Goal: Information Seeking & Learning: Learn about a topic

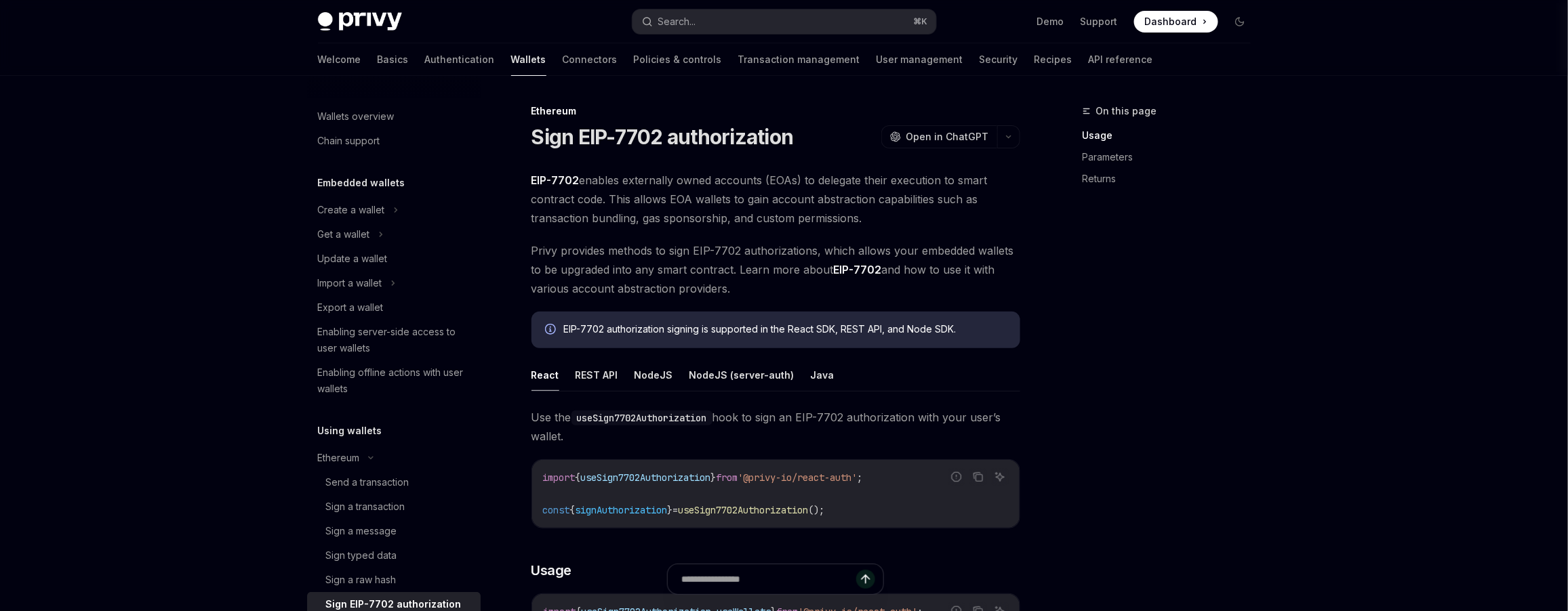
scroll to position [261, 0]
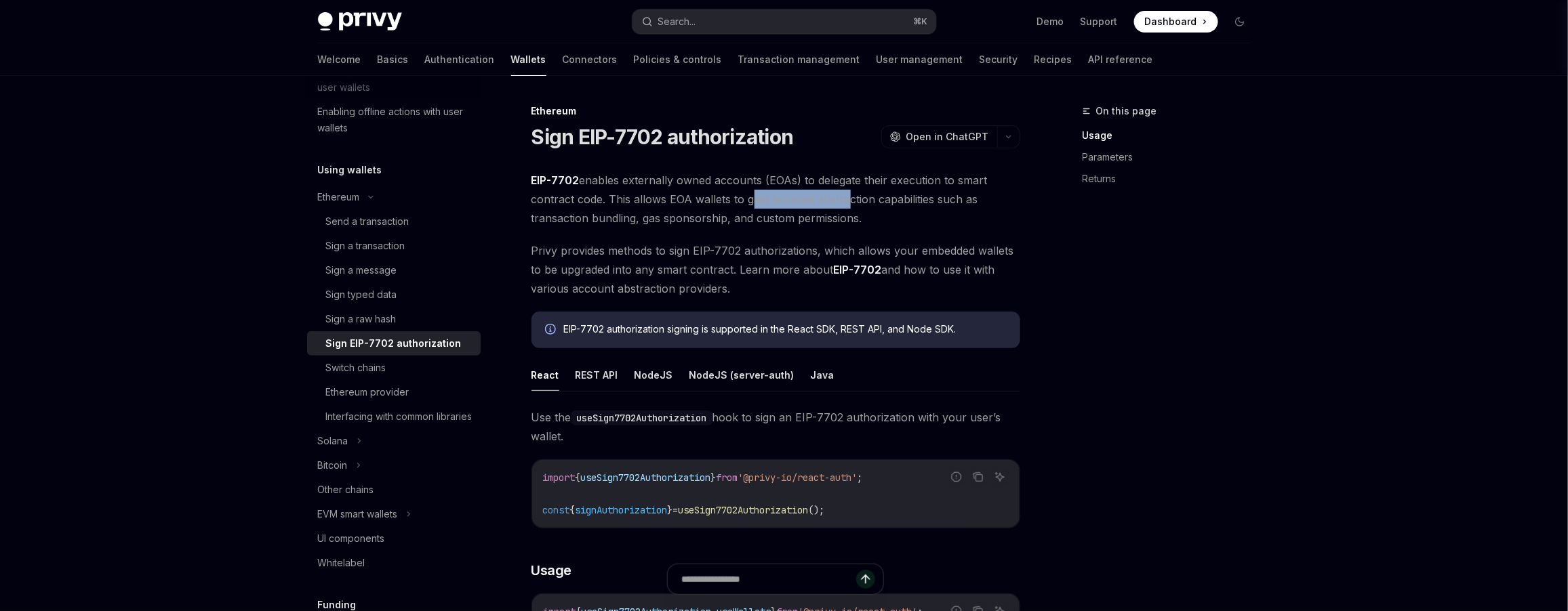
drag, startPoint x: 747, startPoint y: 200, endPoint x: 843, endPoint y: 202, distance: 96.0
click at [843, 202] on span "EIP-7702 enables externally owned accounts (EOAs) to delegate their execution t…" at bounding box center [776, 199] width 489 height 57
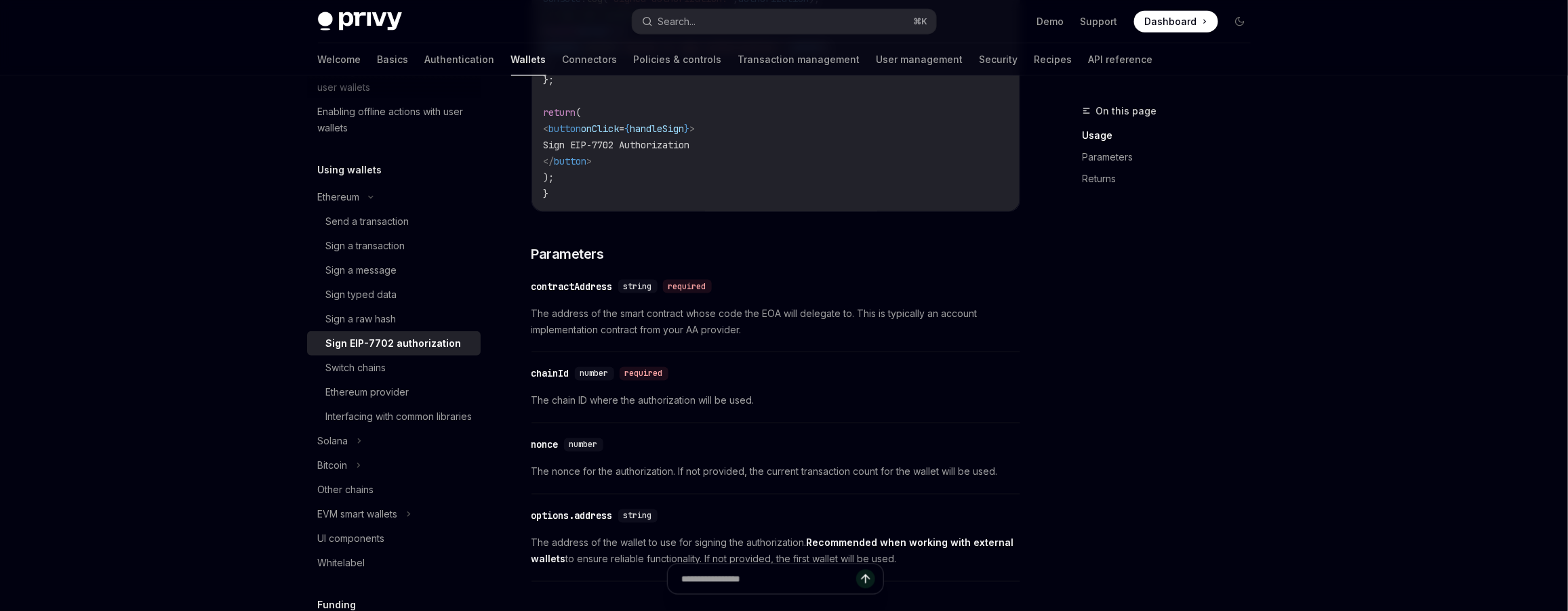
scroll to position [874, 0]
drag, startPoint x: 579, startPoint y: 314, endPoint x: 727, endPoint y: 319, distance: 148.1
click at [727, 319] on span "The address of the smart contract whose code the EOA will delegate to. This is …" at bounding box center [776, 320] width 489 height 32
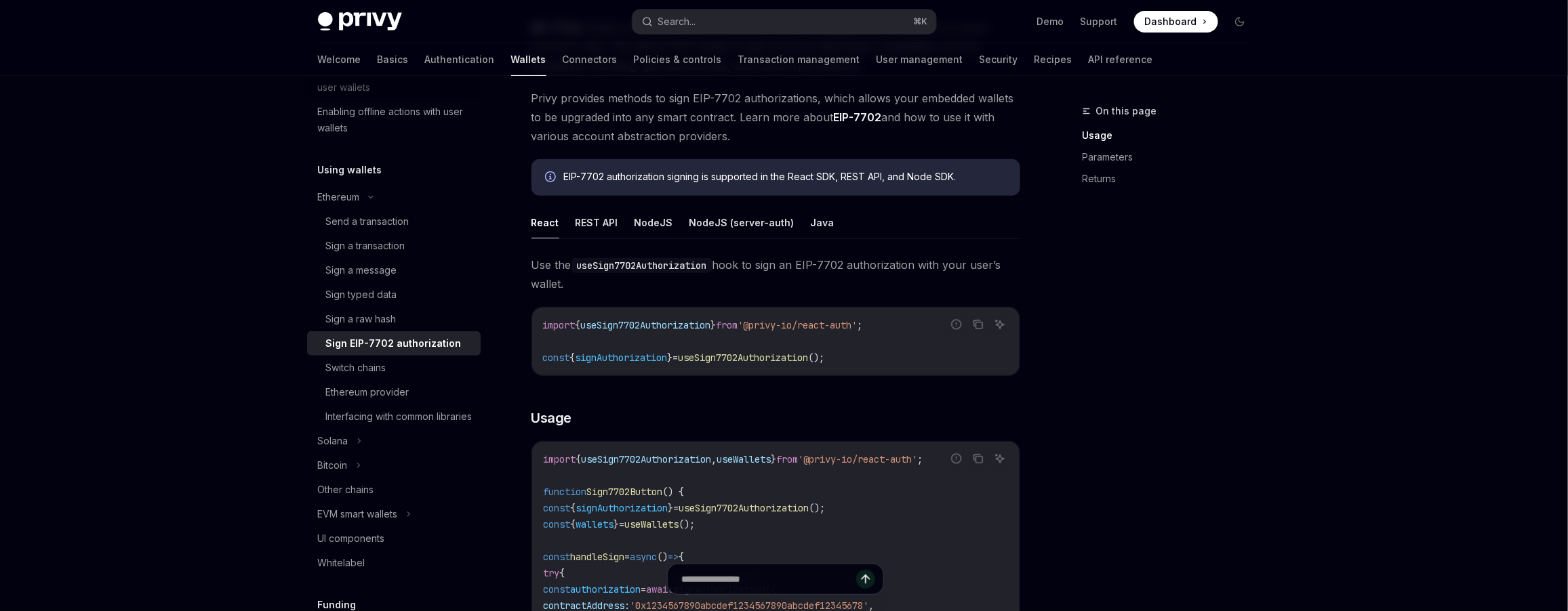
scroll to position [0, 0]
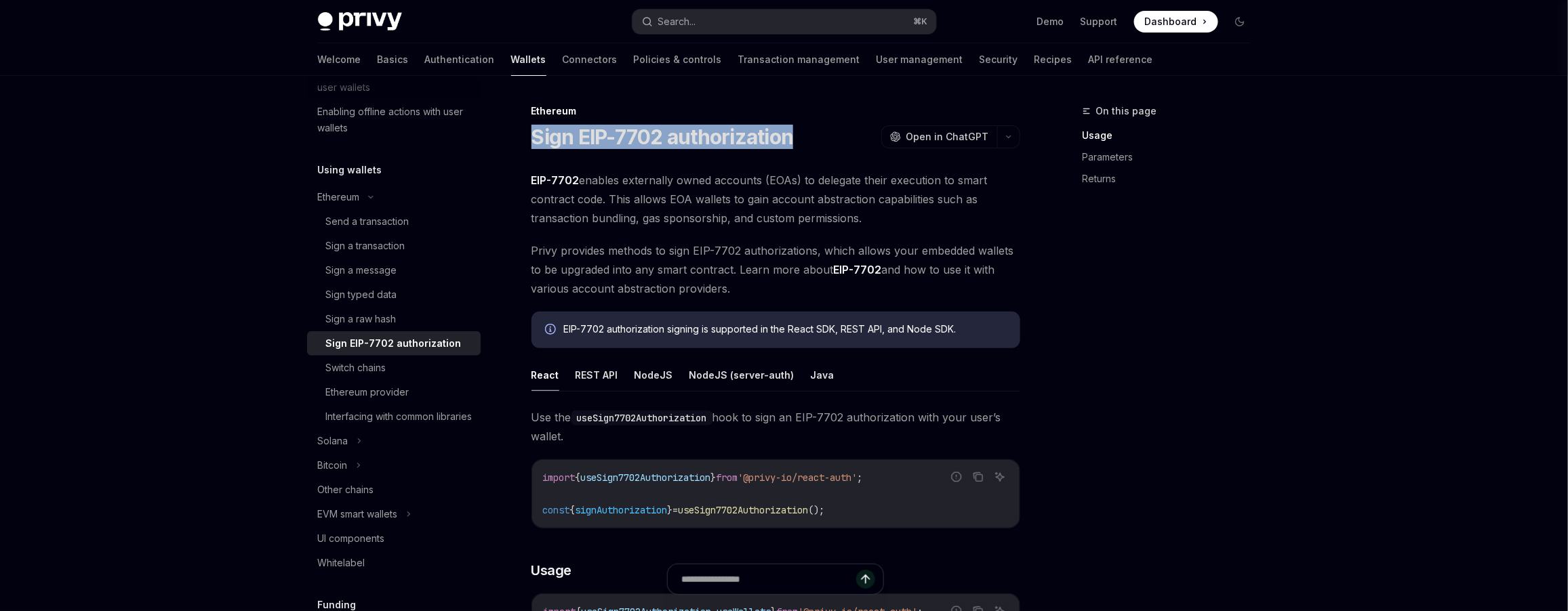
drag, startPoint x: 812, startPoint y: 141, endPoint x: 535, endPoint y: 140, distance: 277.0
click at [535, 140] on div "Sign EIP-7702 authorization OpenAI Open in ChatGPT" at bounding box center [776, 137] width 489 height 24
click at [535, 140] on h1 "Sign EIP-7702 authorization" at bounding box center [663, 137] width 262 height 24
drag, startPoint x: 533, startPoint y: 137, endPoint x: 843, endPoint y: 140, distance: 310.0
click at [843, 141] on div "Sign EIP-7702 authorization OpenAI Open in ChatGPT" at bounding box center [776, 137] width 489 height 24
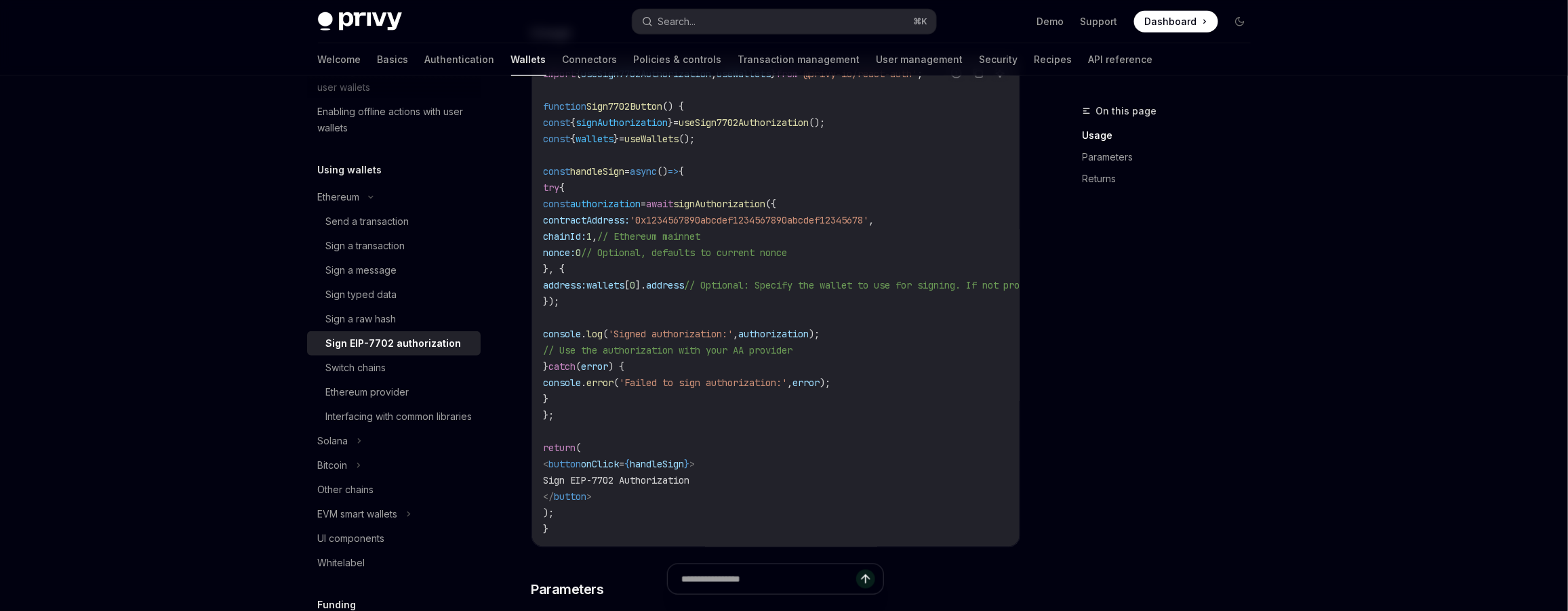
scroll to position [478, 0]
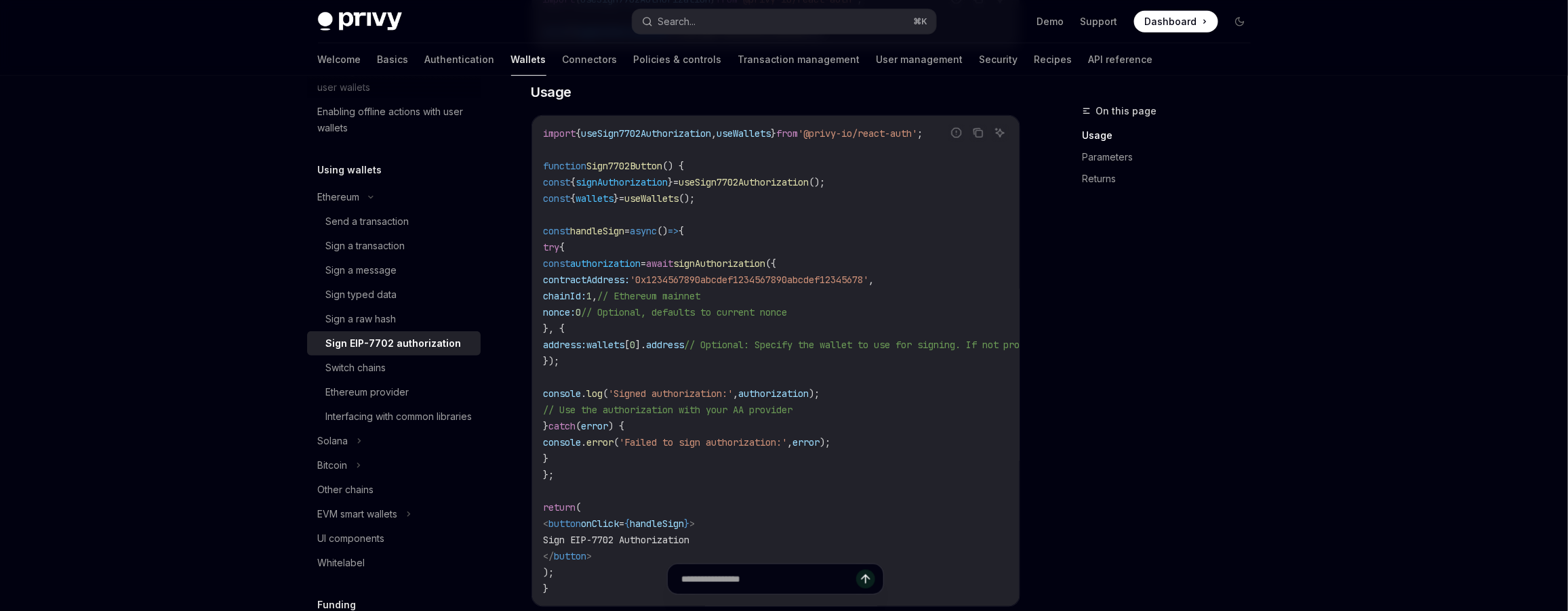
drag, startPoint x: 719, startPoint y: 263, endPoint x: 654, endPoint y: 284, distance: 68.3
click at [647, 266] on span "const authorization = await signAuthorization ({" at bounding box center [660, 263] width 233 height 12
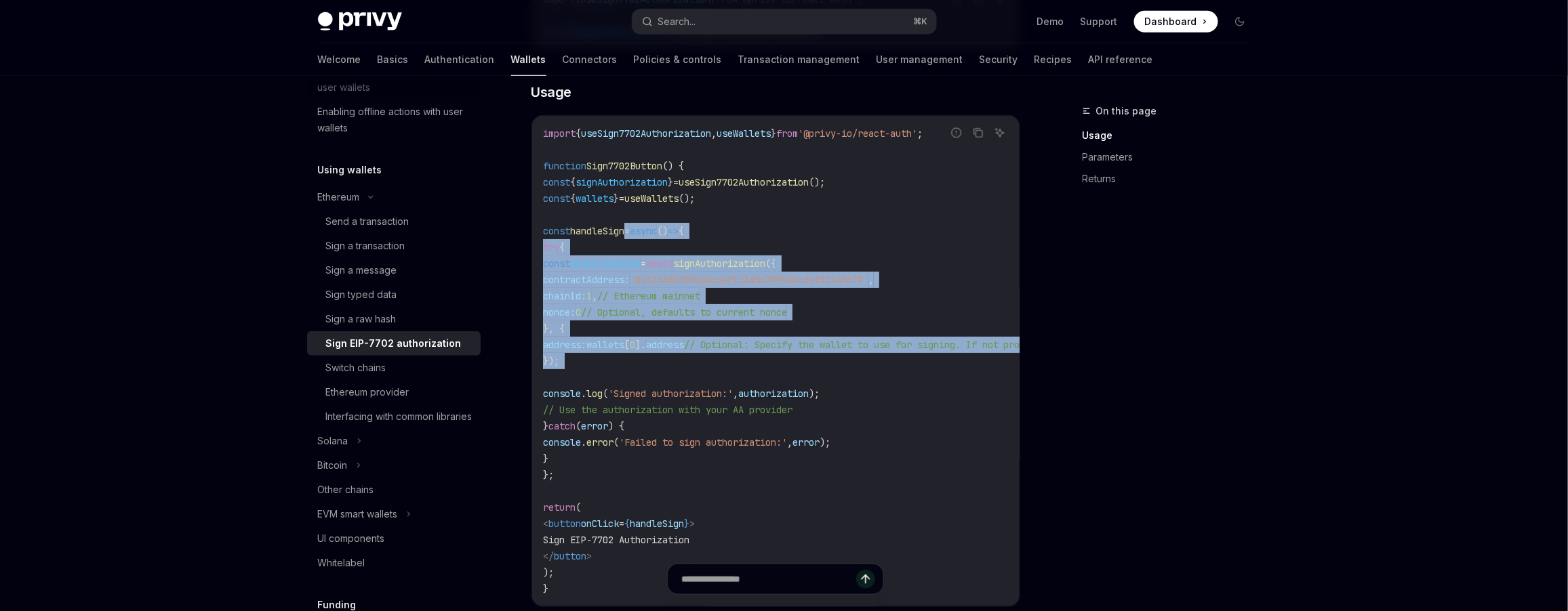
drag, startPoint x: 650, startPoint y: 231, endPoint x: 830, endPoint y: 373, distance: 229.3
click at [830, 373] on code "import { useSign7702Authorization , useWallets } from '@privy-io/react-auth' ; …" at bounding box center [898, 361] width 710 height 472
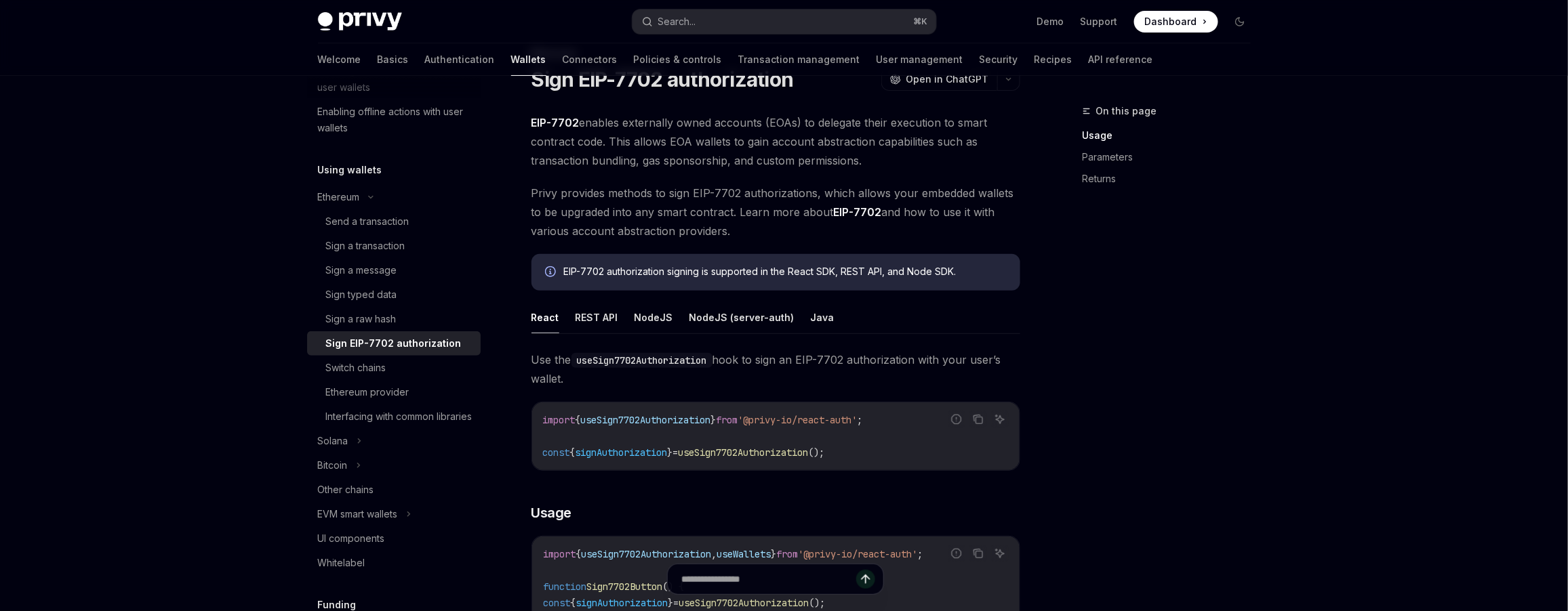
scroll to position [54, 0]
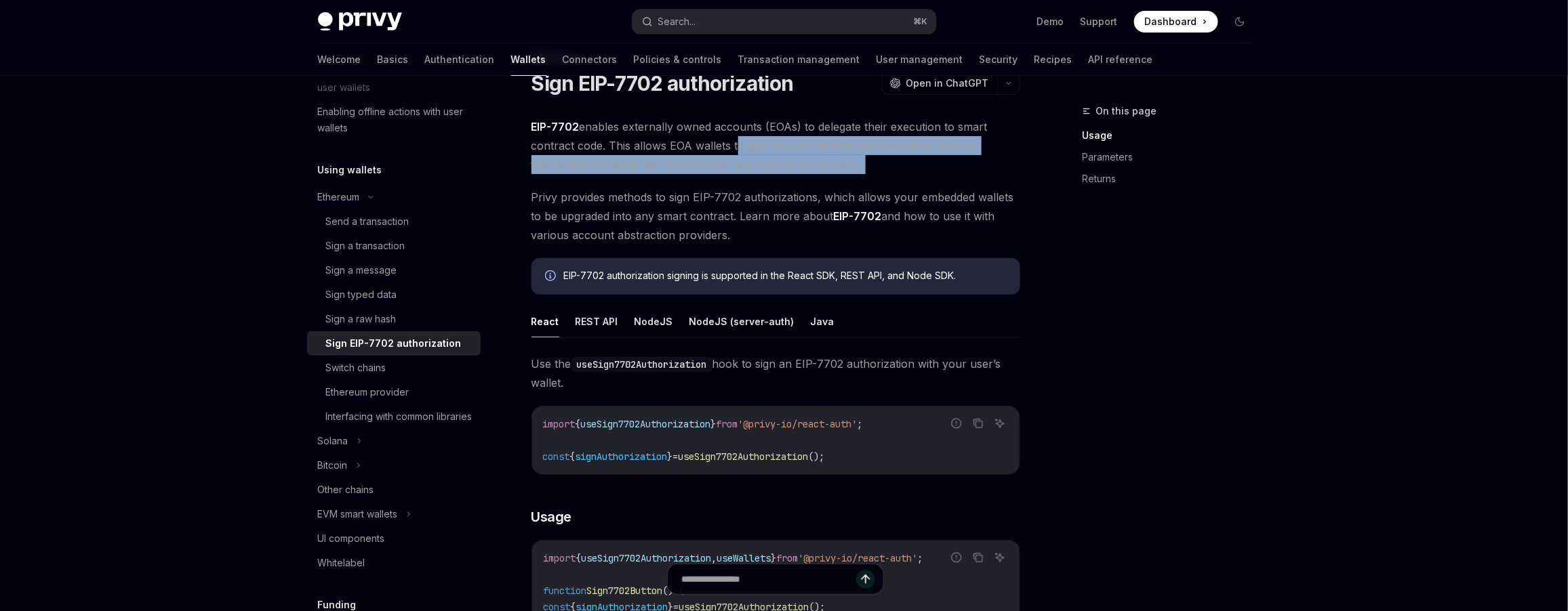
drag, startPoint x: 732, startPoint y: 146, endPoint x: 776, endPoint y: 181, distance: 56.2
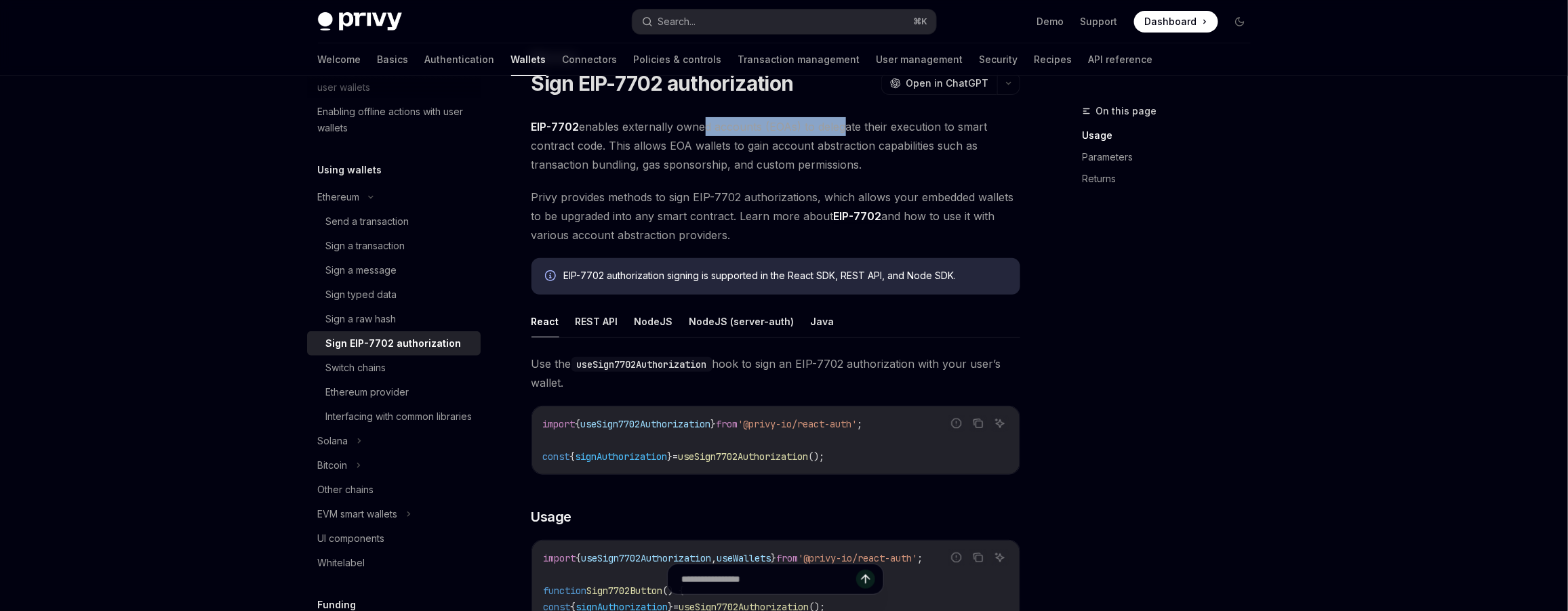
drag, startPoint x: 711, startPoint y: 128, endPoint x: 839, endPoint y: 125, distance: 128.0
click at [839, 125] on span "EIP-7702 enables externally owned accounts (EOAs) to delegate their execution t…" at bounding box center [776, 146] width 489 height 57
drag, startPoint x: 620, startPoint y: 197, endPoint x: 730, endPoint y: 199, distance: 110.0
click at [730, 199] on span "Privy provides methods to sign EIP-7702 authorizations, which allows your embed…" at bounding box center [776, 216] width 489 height 57
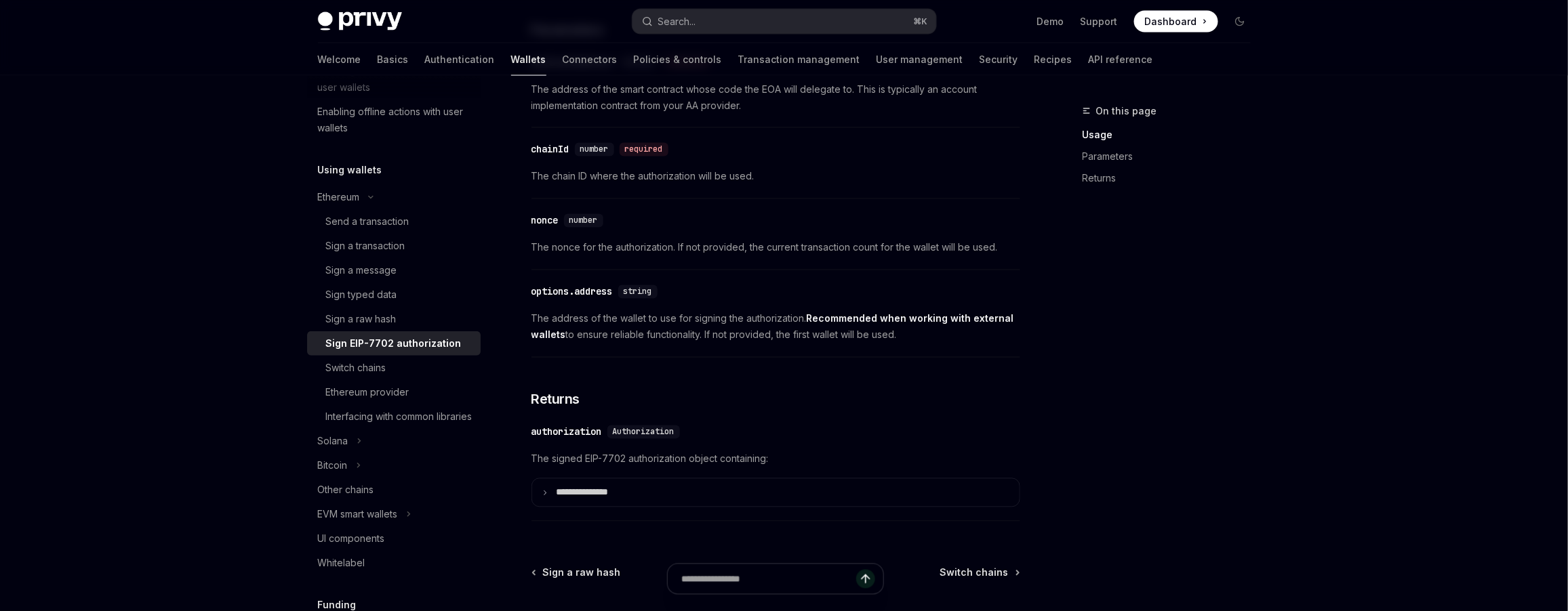
scroll to position [1237, 0]
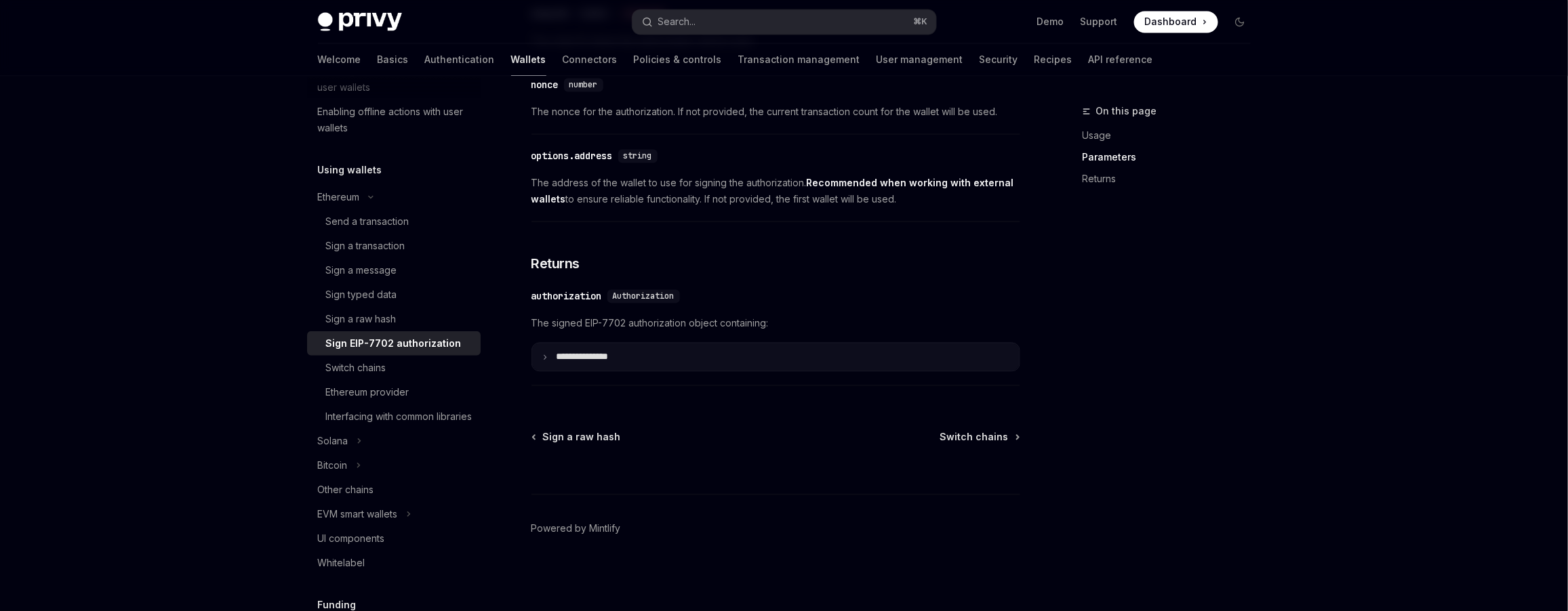
click at [723, 357] on summary "**********" at bounding box center [776, 357] width 487 height 28
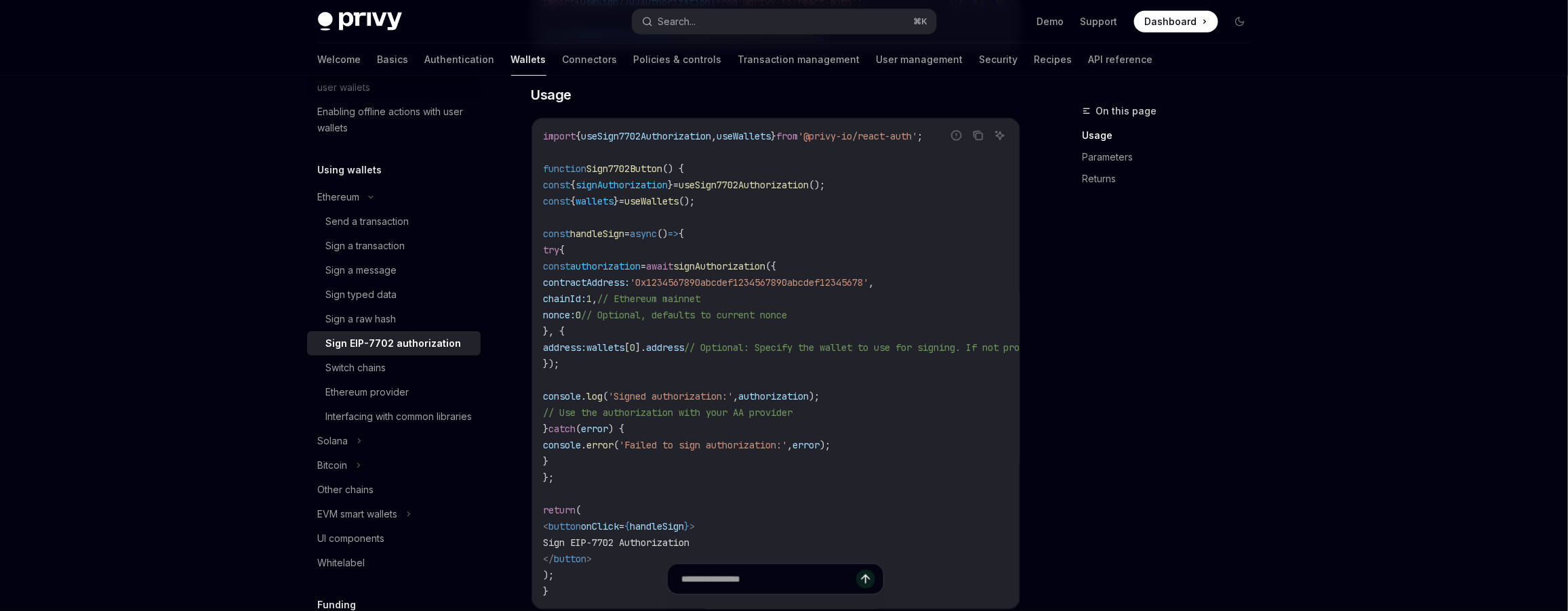
scroll to position [474, 0]
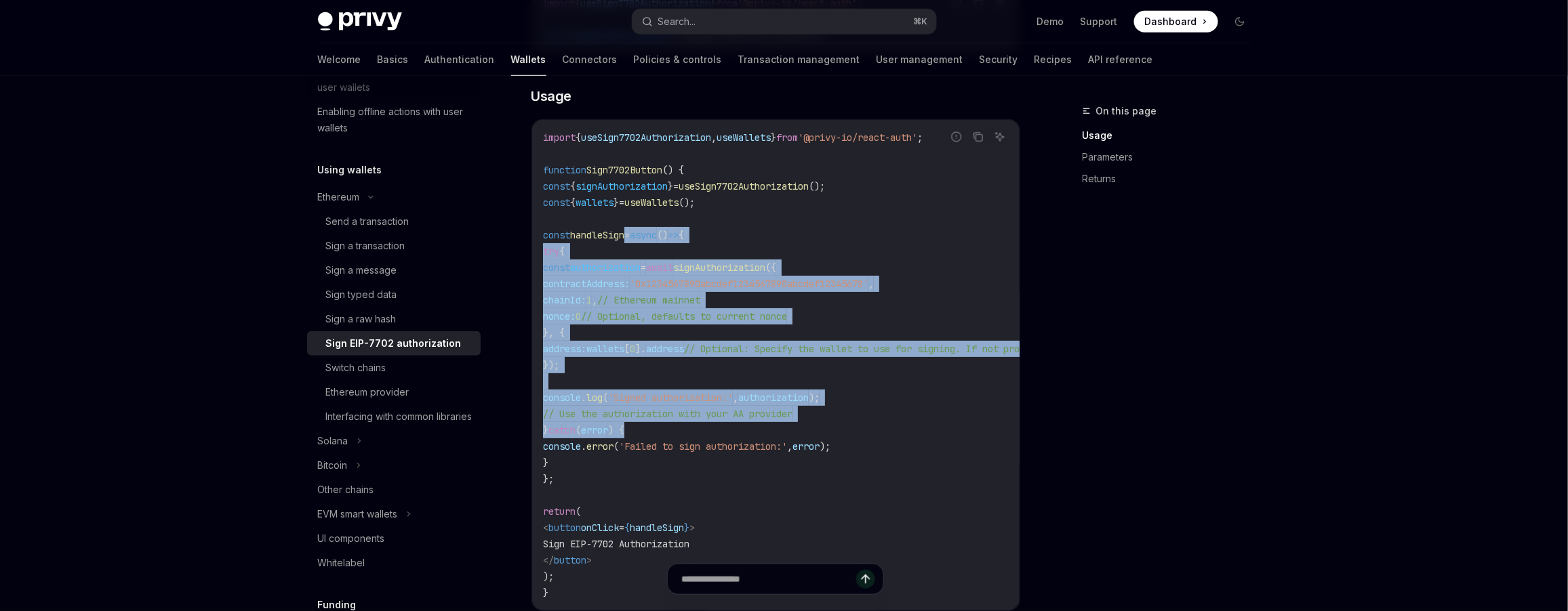
drag, startPoint x: 647, startPoint y: 234, endPoint x: 882, endPoint y: 434, distance: 308.6
click at [882, 434] on code "import { useSign7702Authorization , useWallets } from '@privy-io/react-auth' ; …" at bounding box center [898, 365] width 710 height 472
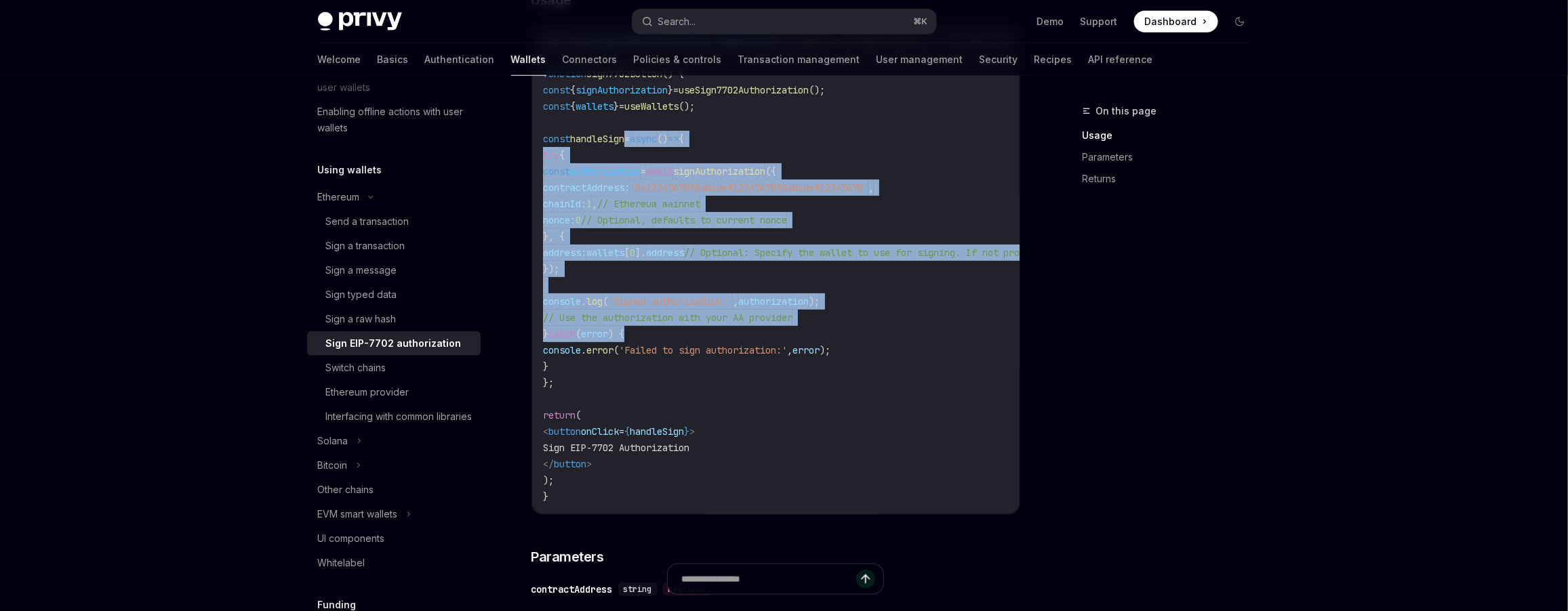
scroll to position [569, 0]
click at [640, 161] on code "import { useSign7702Authorization , useWallets } from '@privy-io/react-auth' ; …" at bounding box center [898, 270] width 710 height 472
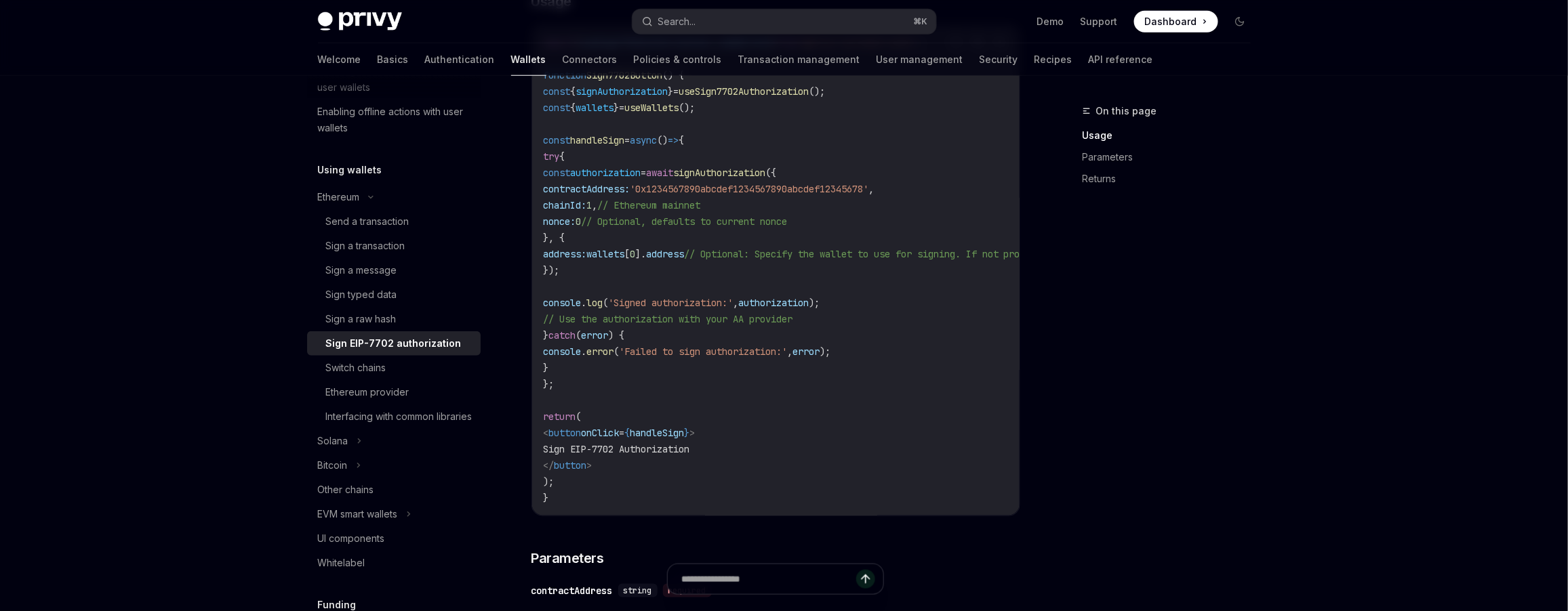
drag, startPoint x: 633, startPoint y: 159, endPoint x: 820, endPoint y: 390, distance: 297.2
click at [820, 390] on code "import { useSign7702Authorization , useWallets } from '@privy-io/react-auth' ; …" at bounding box center [898, 270] width 710 height 472
click at [713, 240] on code "import { useSign7702Authorization , useWallets } from '@privy-io/react-auth' ; …" at bounding box center [898, 270] width 710 height 472
drag, startPoint x: 631, startPoint y: 190, endPoint x: 672, endPoint y: 266, distance: 86.4
click at [672, 262] on code "import { useSign7702Authorization , useWallets } from '@privy-io/react-auth' ; …" at bounding box center [898, 270] width 710 height 472
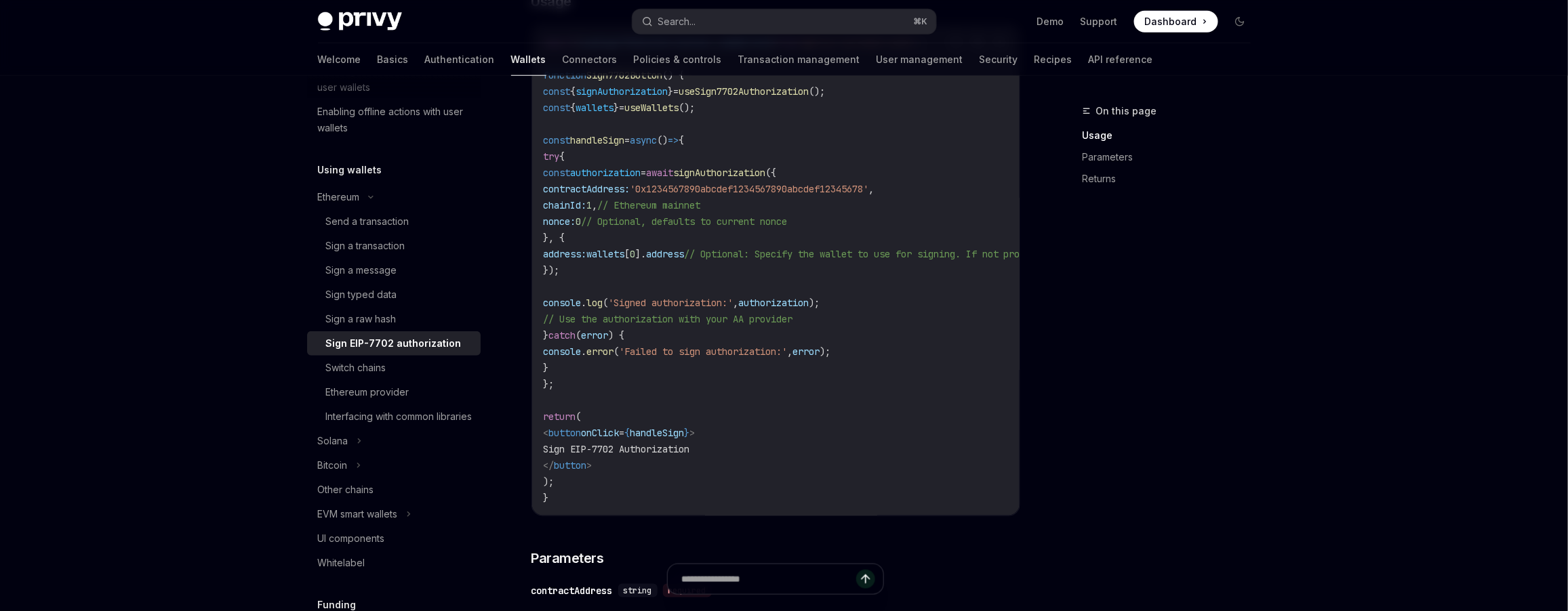
drag, startPoint x: 671, startPoint y: 272, endPoint x: 609, endPoint y: 172, distance: 117.7
click at [609, 172] on code "import { useSign7702Authorization , useWallets } from '@privy-io/react-auth' ; …" at bounding box center [898, 270] width 710 height 472
type textarea "*"
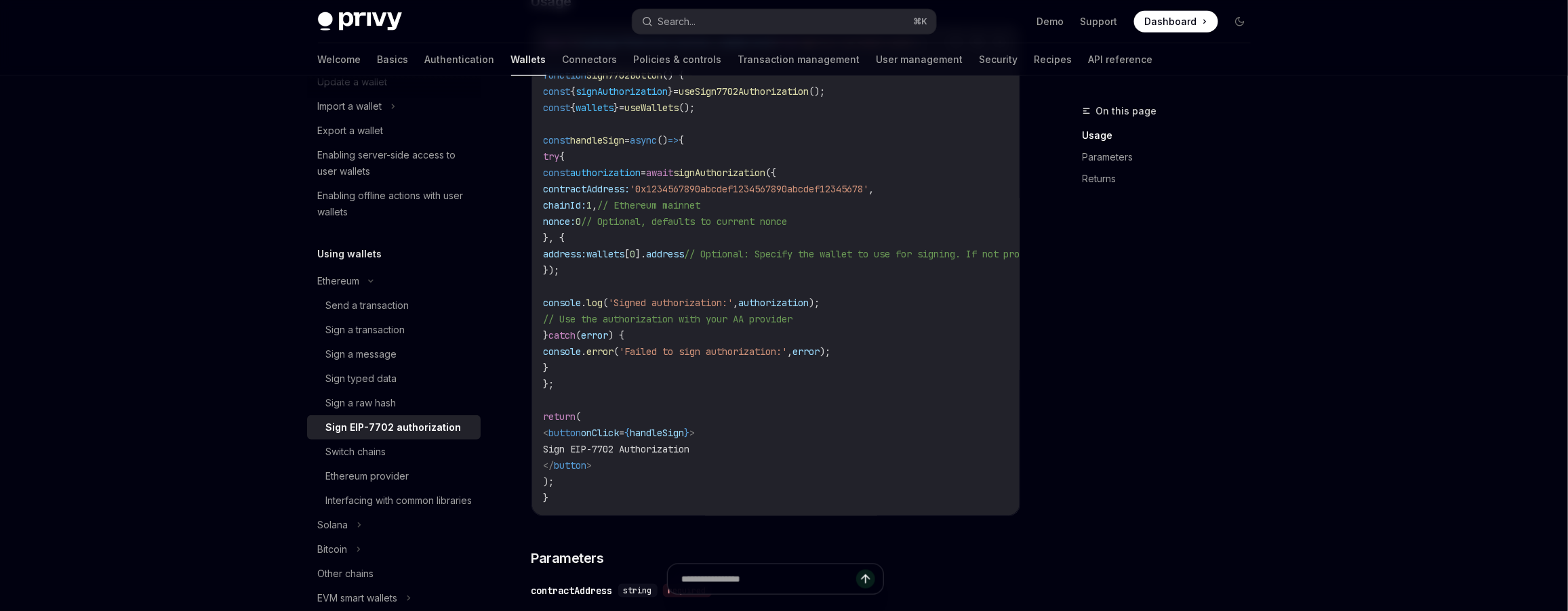
click at [747, 232] on code "import { useSign7702Authorization , useWallets } from '@privy-io/react-auth' ; …" at bounding box center [898, 270] width 710 height 472
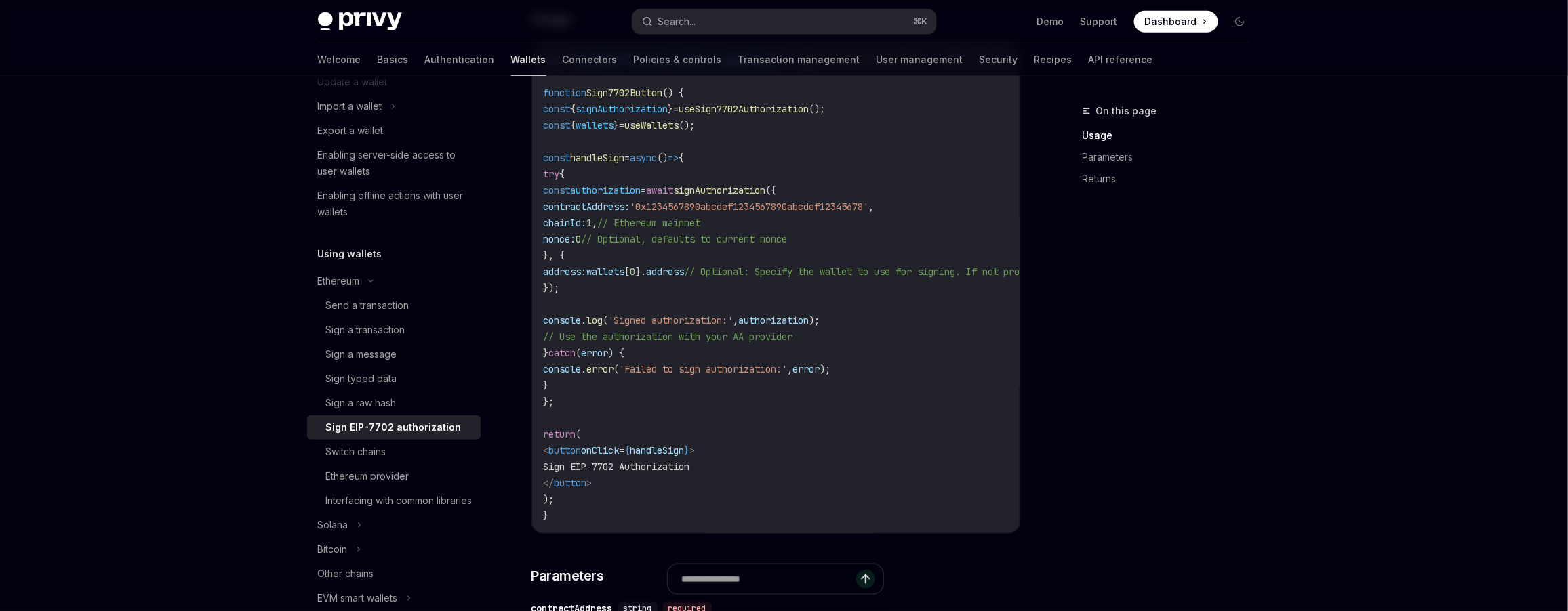
scroll to position [548, 0]
drag, startPoint x: 709, startPoint y: 208, endPoint x: 758, endPoint y: 240, distance: 58.5
click at [758, 239] on code "import { useSign7702Authorization , useWallets } from '@privy-io/react-auth' ; …" at bounding box center [898, 292] width 710 height 472
click at [758, 250] on code "import { useSign7702Authorization , useWallets } from '@privy-io/react-auth' ; …" at bounding box center [898, 292] width 710 height 472
drag, startPoint x: 924, startPoint y: 243, endPoint x: 636, endPoint y: 212, distance: 289.7
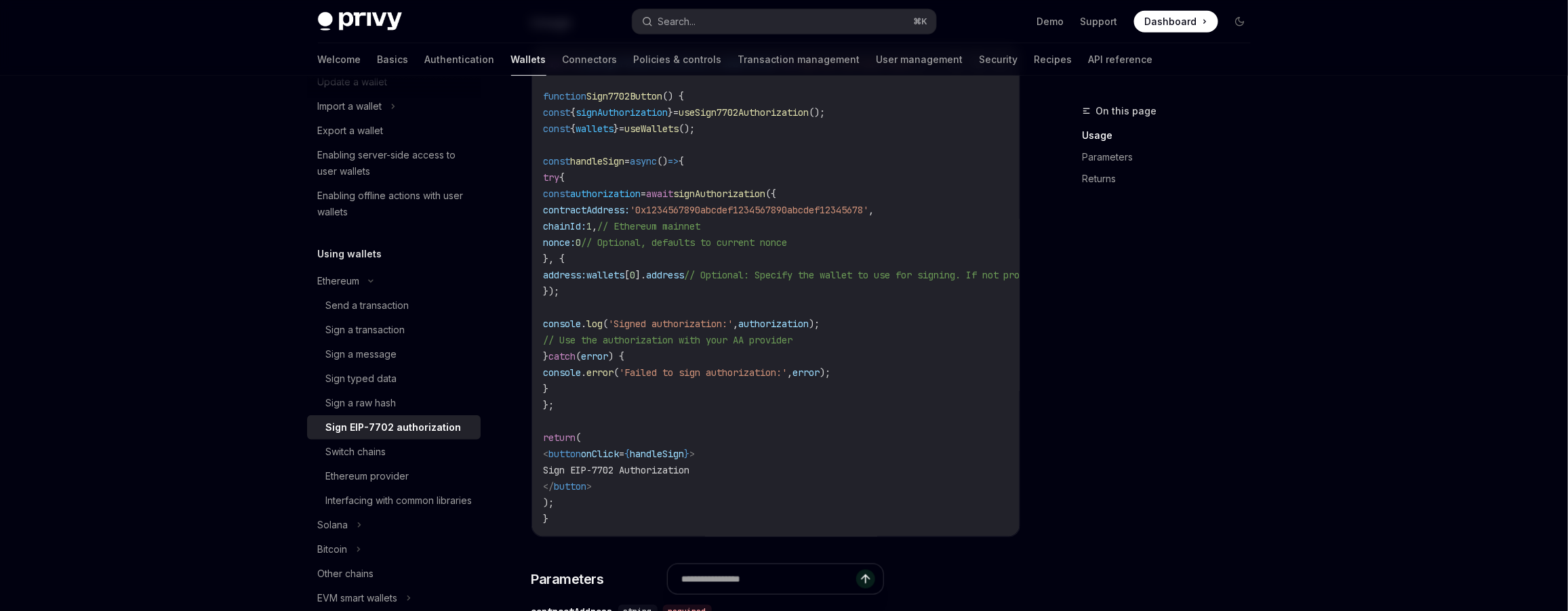
click at [636, 212] on code "import { useSign7702Authorization , useWallets } from '@privy-io/react-auth' ; …" at bounding box center [898, 292] width 710 height 472
click at [629, 212] on span "contractAddress:" at bounding box center [587, 210] width 87 height 12
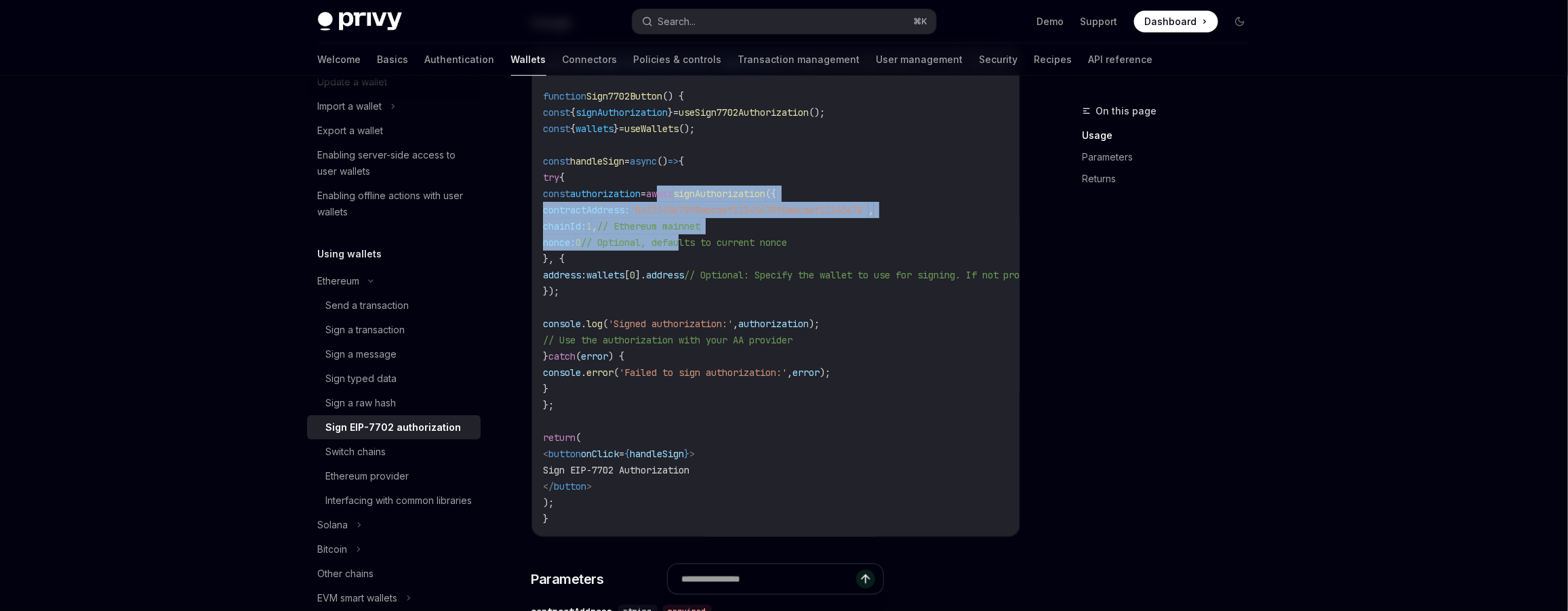
drag, startPoint x: 739, startPoint y: 201, endPoint x: 783, endPoint y: 239, distance: 58.1
click at [783, 239] on code "import { useSign7702Authorization , useWallets } from '@privy-io/react-auth' ; …" at bounding box center [898, 292] width 710 height 472
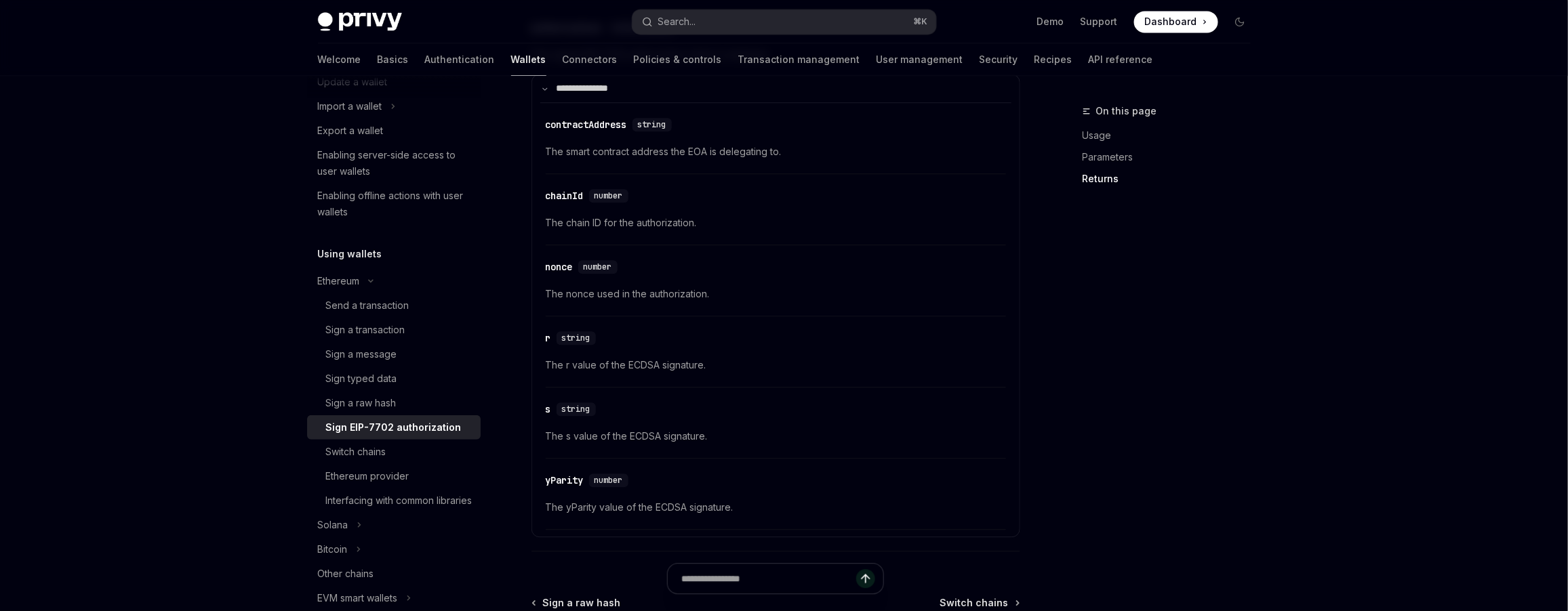
scroll to position [1494, 0]
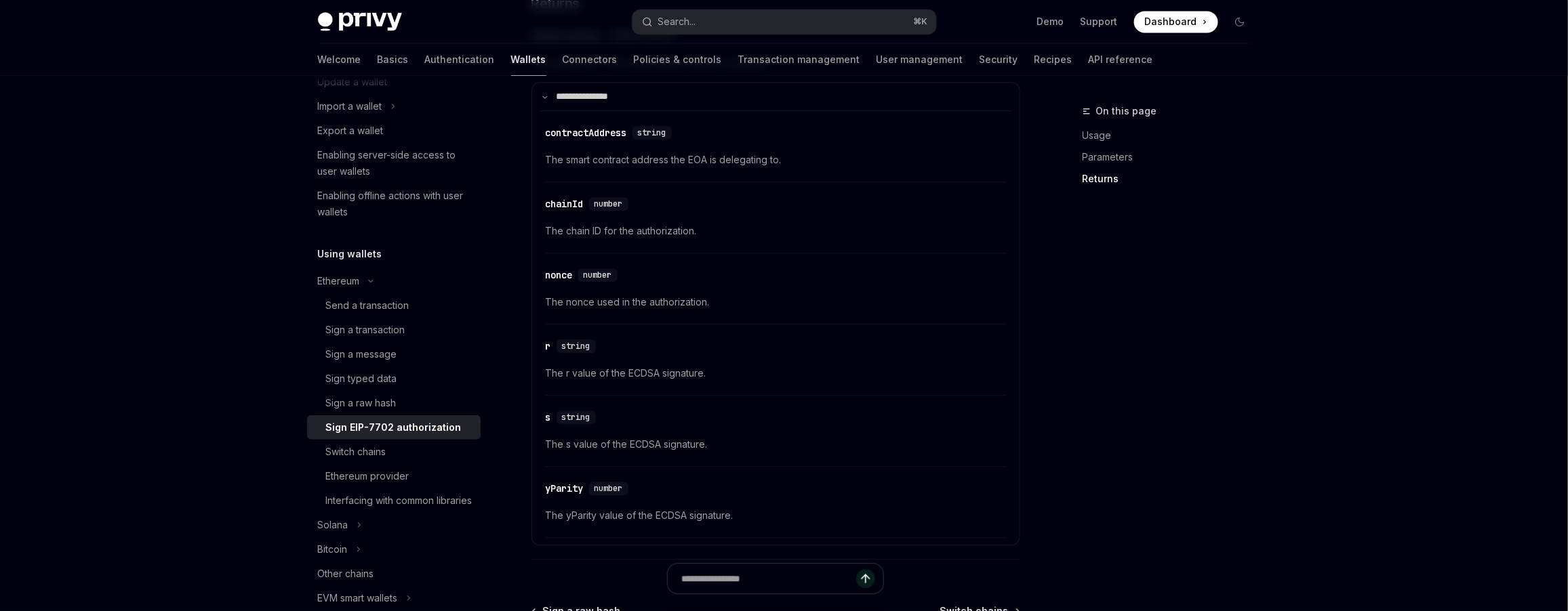
click at [729, 166] on span "The smart contract address the EOA is delegating to." at bounding box center [776, 160] width 460 height 17
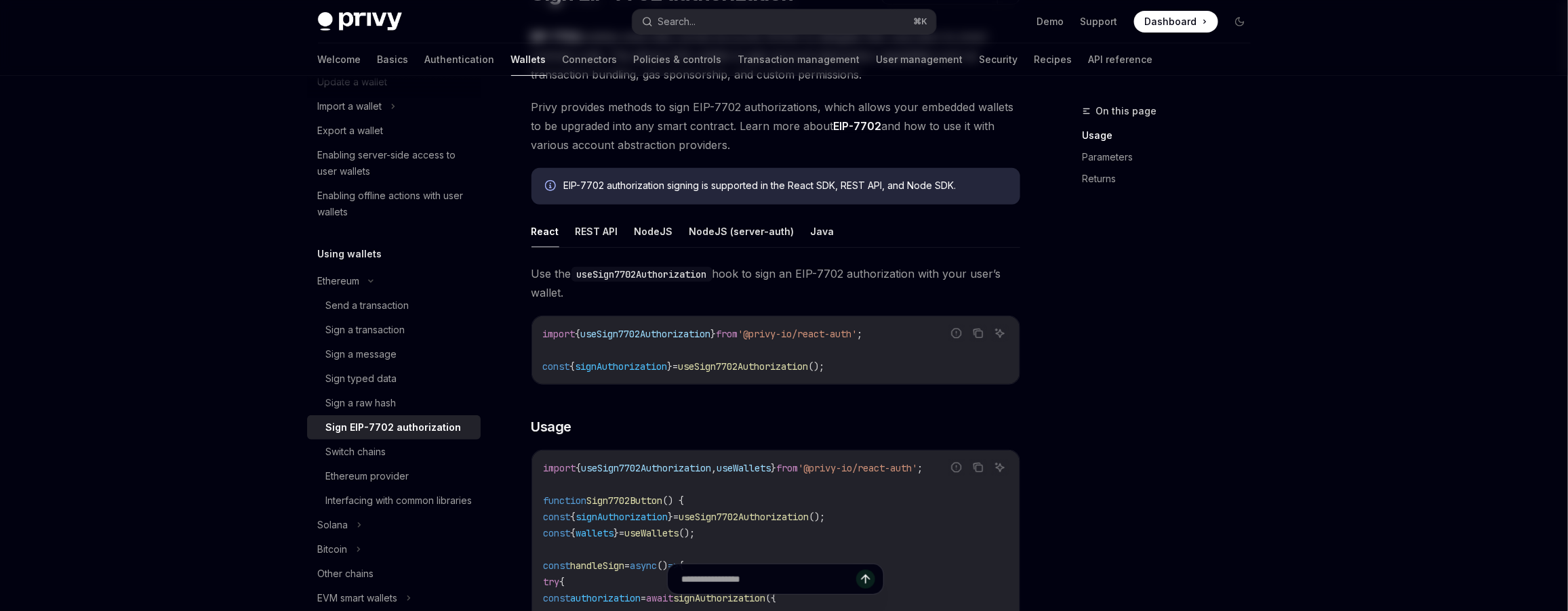
scroll to position [0, 0]
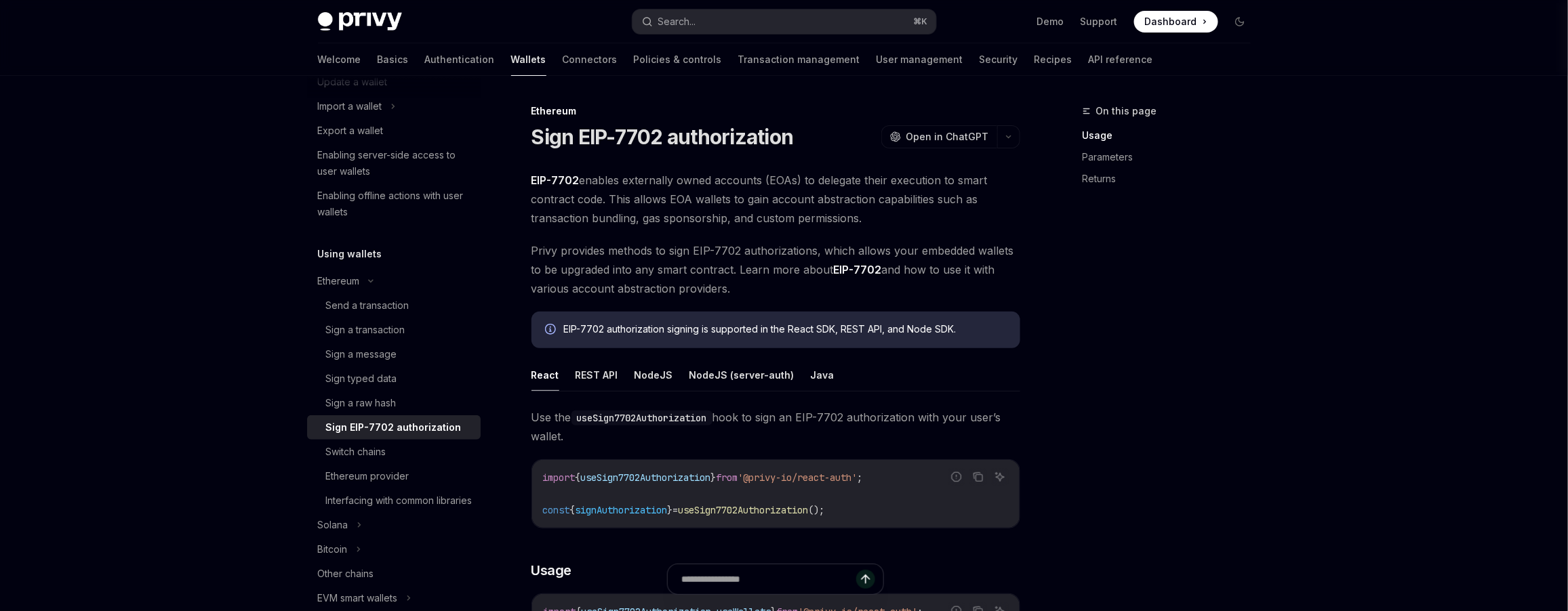
click at [781, 143] on h1 "Sign EIP-7702 authorization" at bounding box center [663, 137] width 262 height 24
click at [795, 142] on div "Sign EIP-7702 authorization OpenAI Open in ChatGPT" at bounding box center [776, 137] width 489 height 24
drag, startPoint x: 786, startPoint y: 137, endPoint x: 582, endPoint y: 137, distance: 204.0
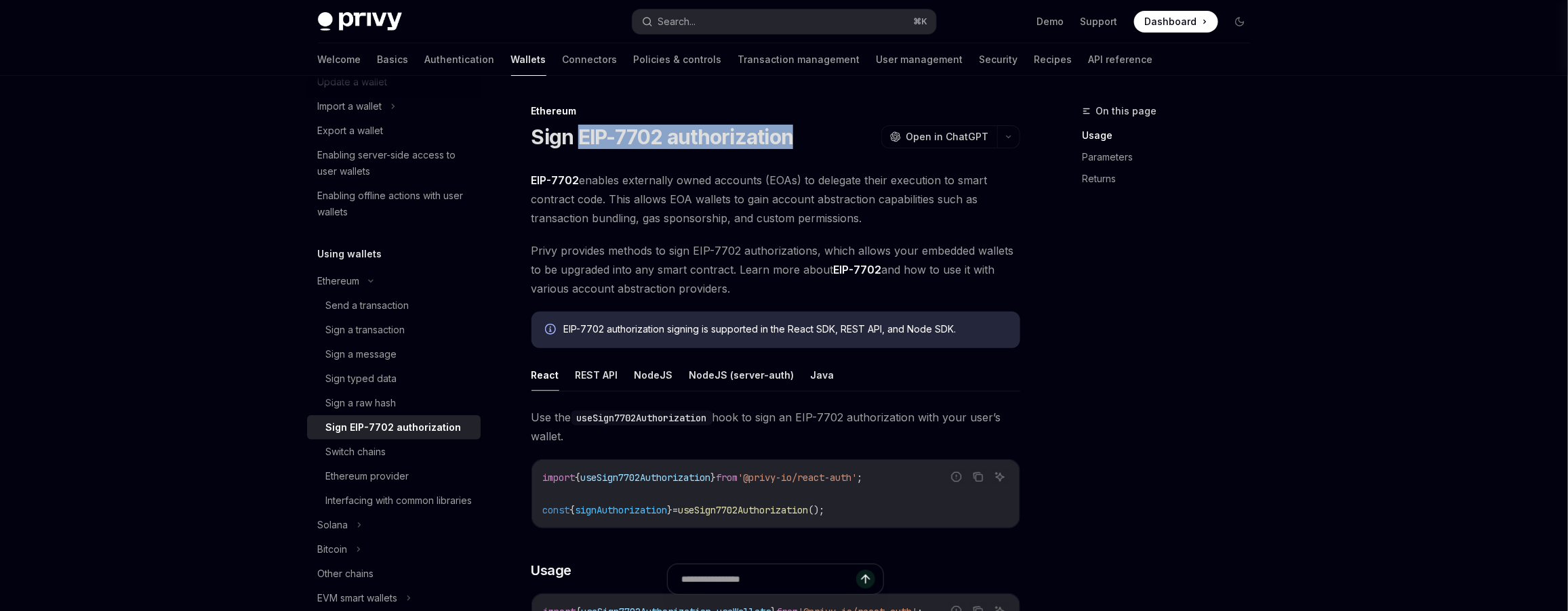
click at [582, 137] on div "Sign EIP-7702 authorization OpenAI Open in ChatGPT" at bounding box center [776, 137] width 489 height 24
copy h1 "EIP-7702 authorization"
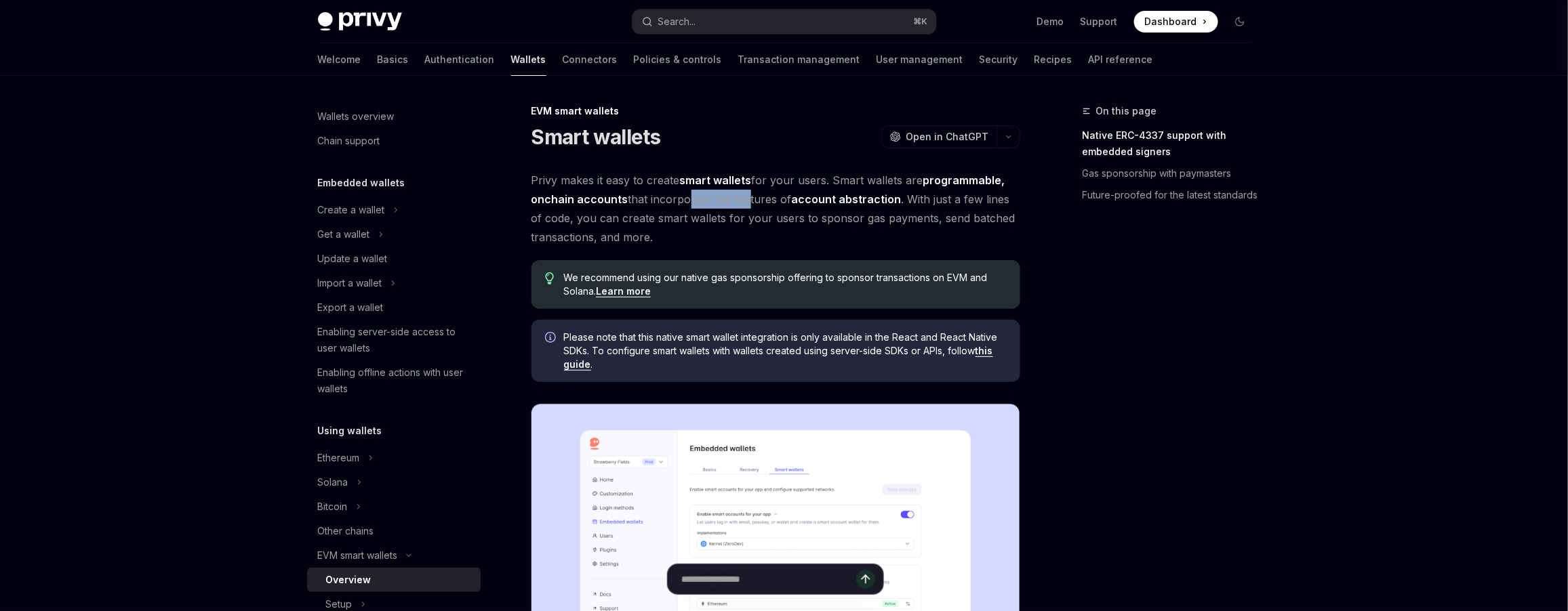
drag, startPoint x: 685, startPoint y: 203, endPoint x: 741, endPoint y: 200, distance: 56.1
click at [741, 200] on span "Privy makes it easy to create smart wallets for your users. Smart wallets are p…" at bounding box center [776, 208] width 489 height 76
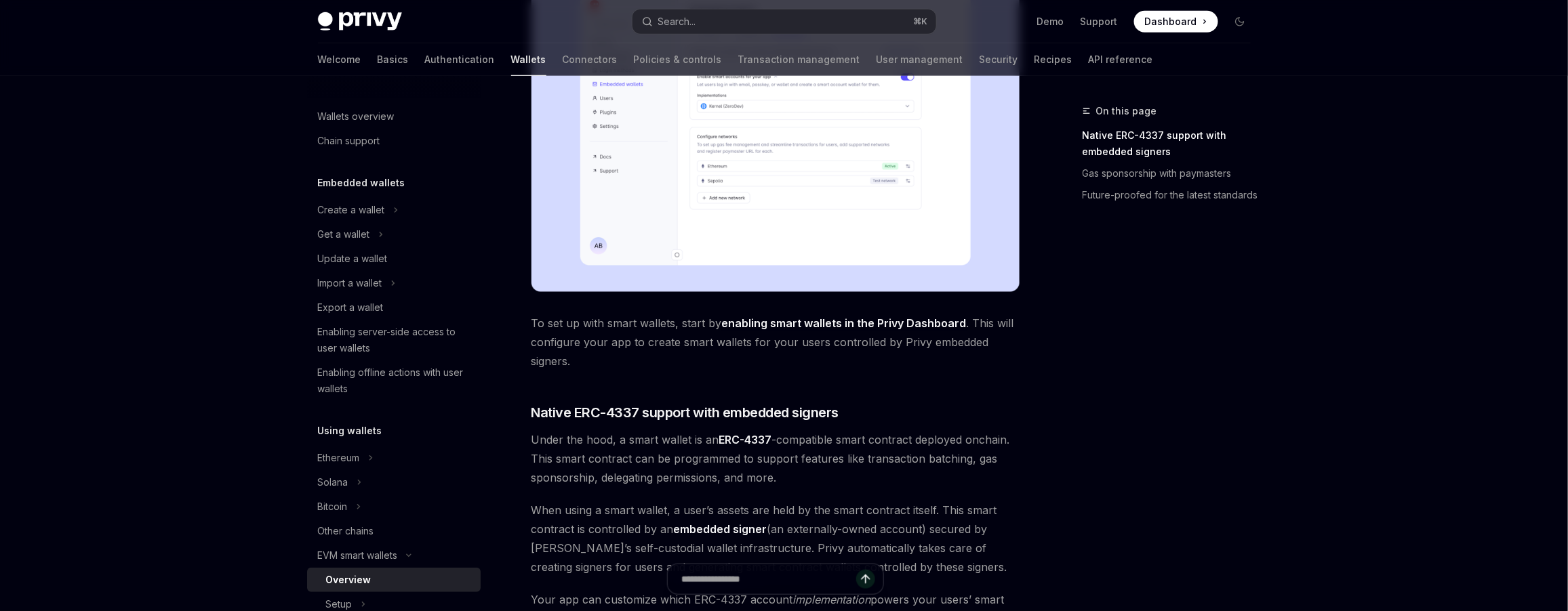
scroll to position [478, 0]
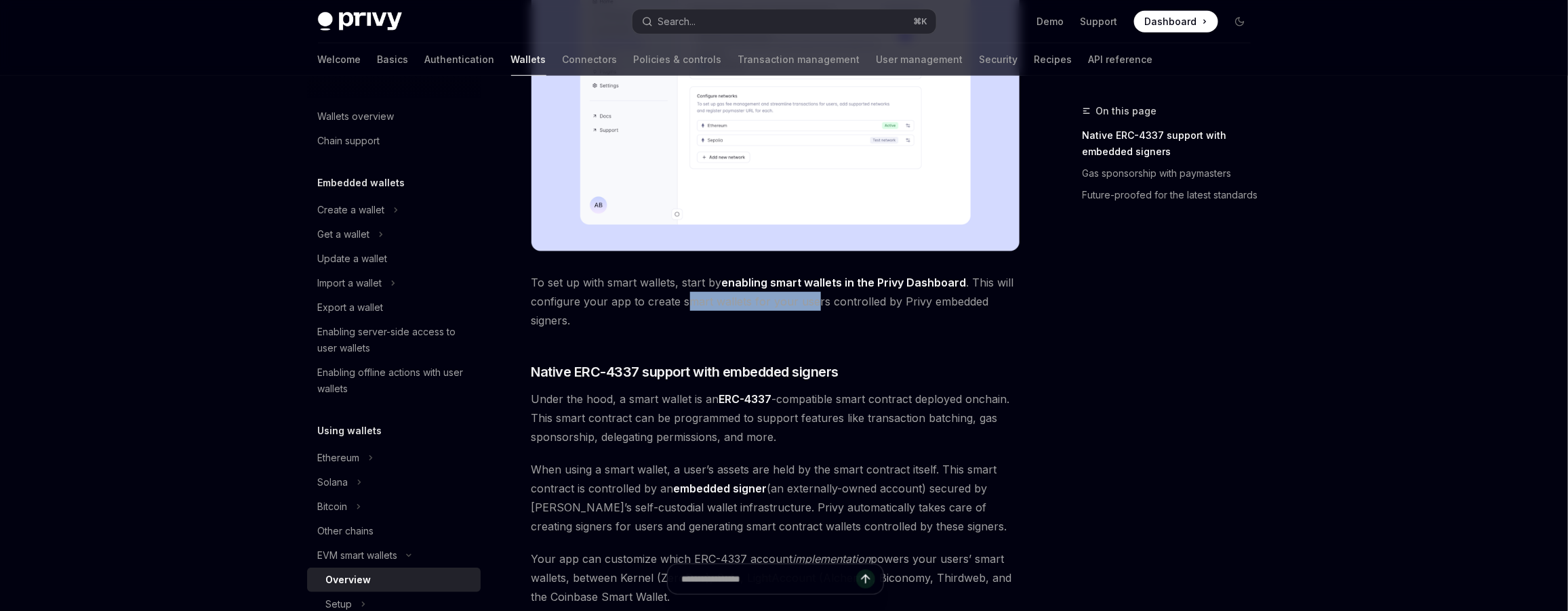
drag, startPoint x: 685, startPoint y: 303, endPoint x: 812, endPoint y: 306, distance: 127.0
click at [812, 306] on span "To set up with smart wallets, start by enabling smart wallets in the Privy Dash…" at bounding box center [776, 301] width 489 height 57
click at [853, 316] on span "To set up with smart wallets, start by enabling smart wallets in the Privy Dash…" at bounding box center [776, 301] width 489 height 57
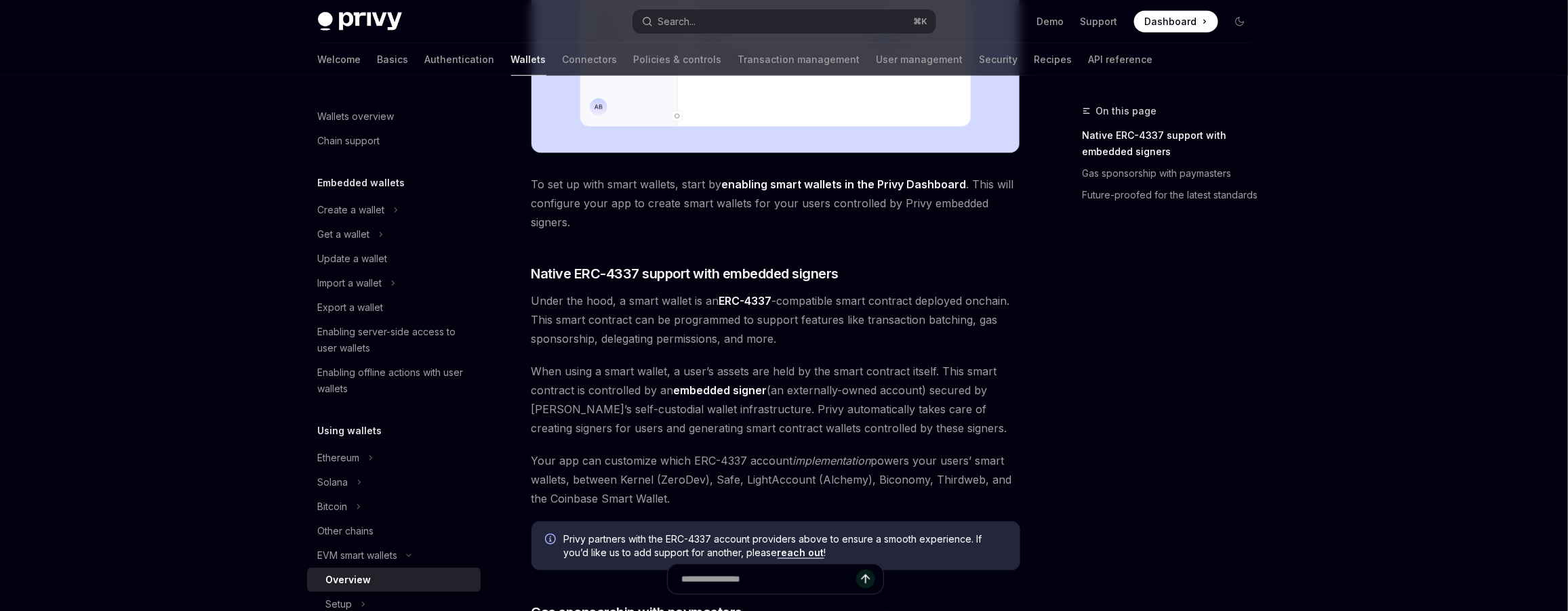
scroll to position [578, 0]
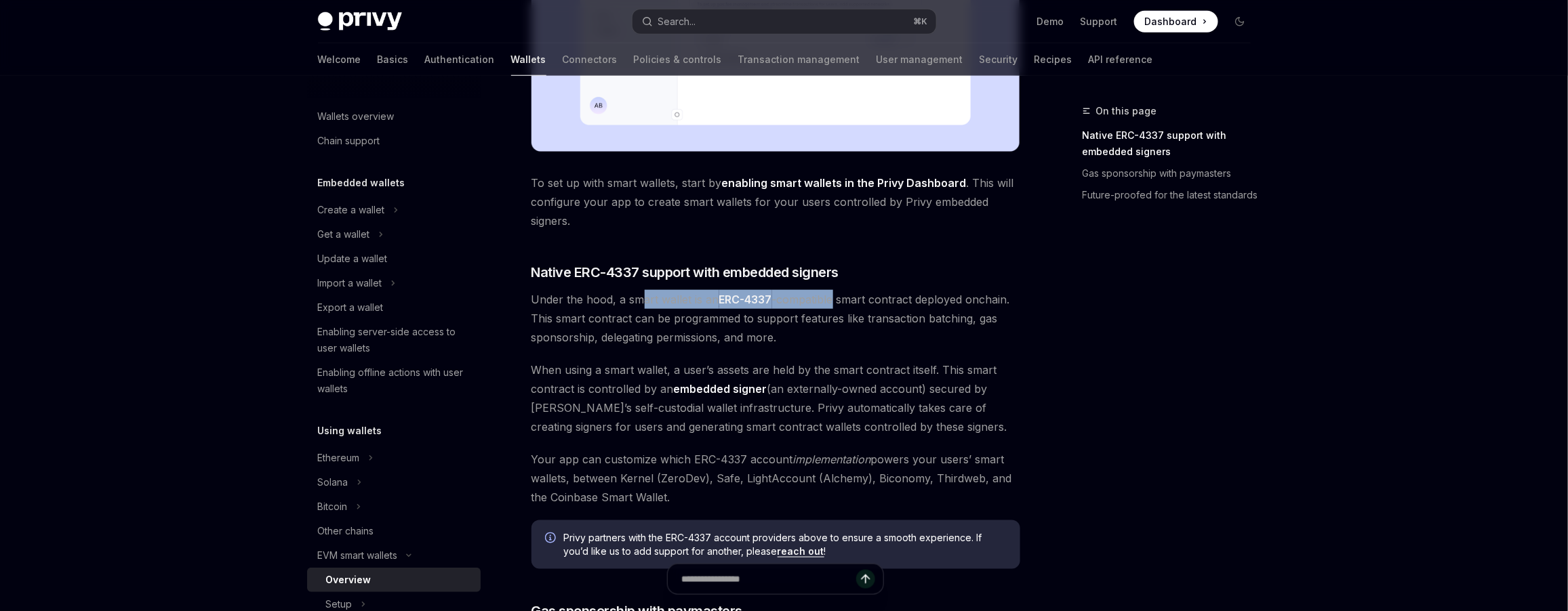
drag, startPoint x: 650, startPoint y: 301, endPoint x: 834, endPoint y: 296, distance: 184.1
click at [834, 296] on span "Under the hood, a smart wallet is an ERC-4337 -compatible smart contract deploy…" at bounding box center [776, 318] width 489 height 57
drag, startPoint x: 580, startPoint y: 310, endPoint x: 741, endPoint y: 306, distance: 161.0
click at [741, 306] on span "Under the hood, a smart wallet is an ERC-4337 -compatible smart contract deploy…" at bounding box center [776, 318] width 489 height 57
drag, startPoint x: 736, startPoint y: 320, endPoint x: 850, endPoint y: 319, distance: 114.0
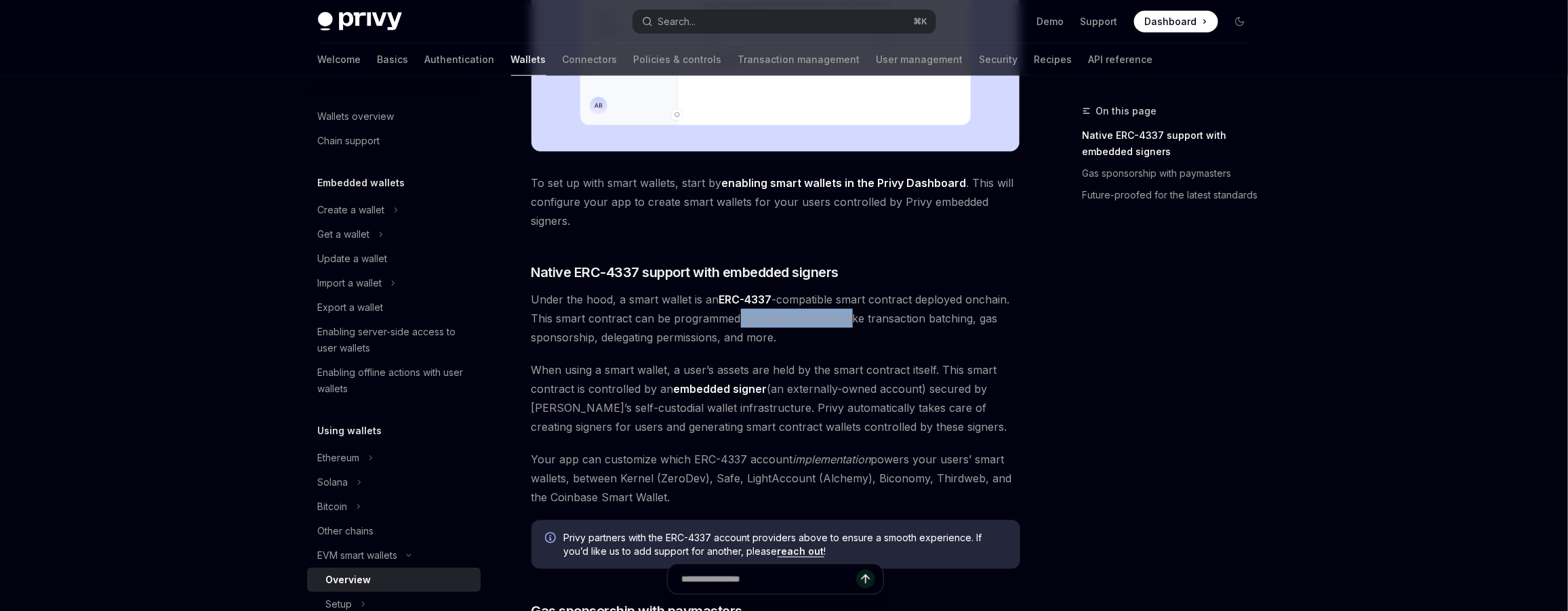
click at [850, 319] on span "Under the hood, a smart wallet is an ERC-4337 -compatible smart contract deploy…" at bounding box center [776, 318] width 489 height 57
drag, startPoint x: 621, startPoint y: 343, endPoint x: 711, endPoint y: 342, distance: 90.0
click at [682, 338] on span "Under the hood, a smart wallet is an ERC-4337 -compatible smart contract deploy…" at bounding box center [776, 318] width 489 height 57
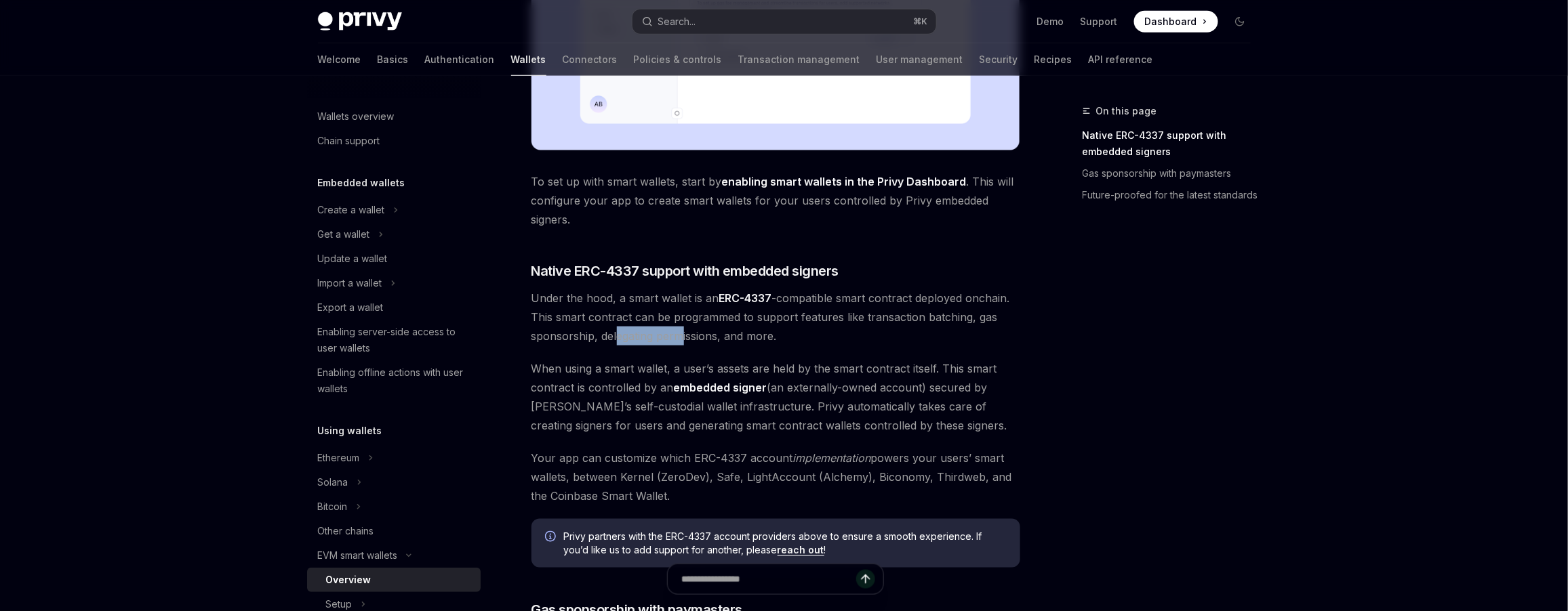
scroll to position [581, 0]
click at [761, 294] on link "ERC-4337" at bounding box center [745, 297] width 53 height 14
